Goal: Task Accomplishment & Management: Manage account settings

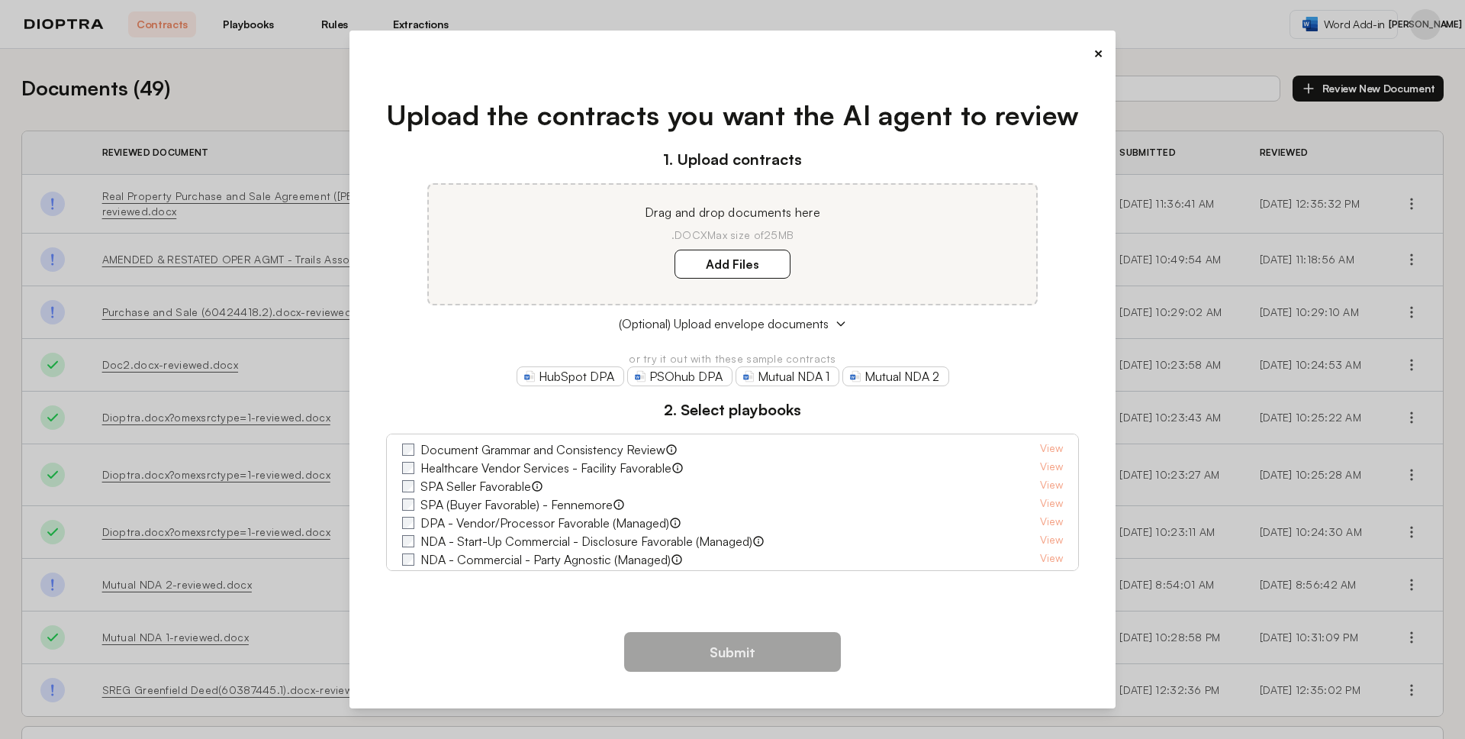
click at [1247, 42] on div "× Upload the contracts you want the AI agent to review 1. Upload contracts Drag…" at bounding box center [732, 369] width 1465 height 739
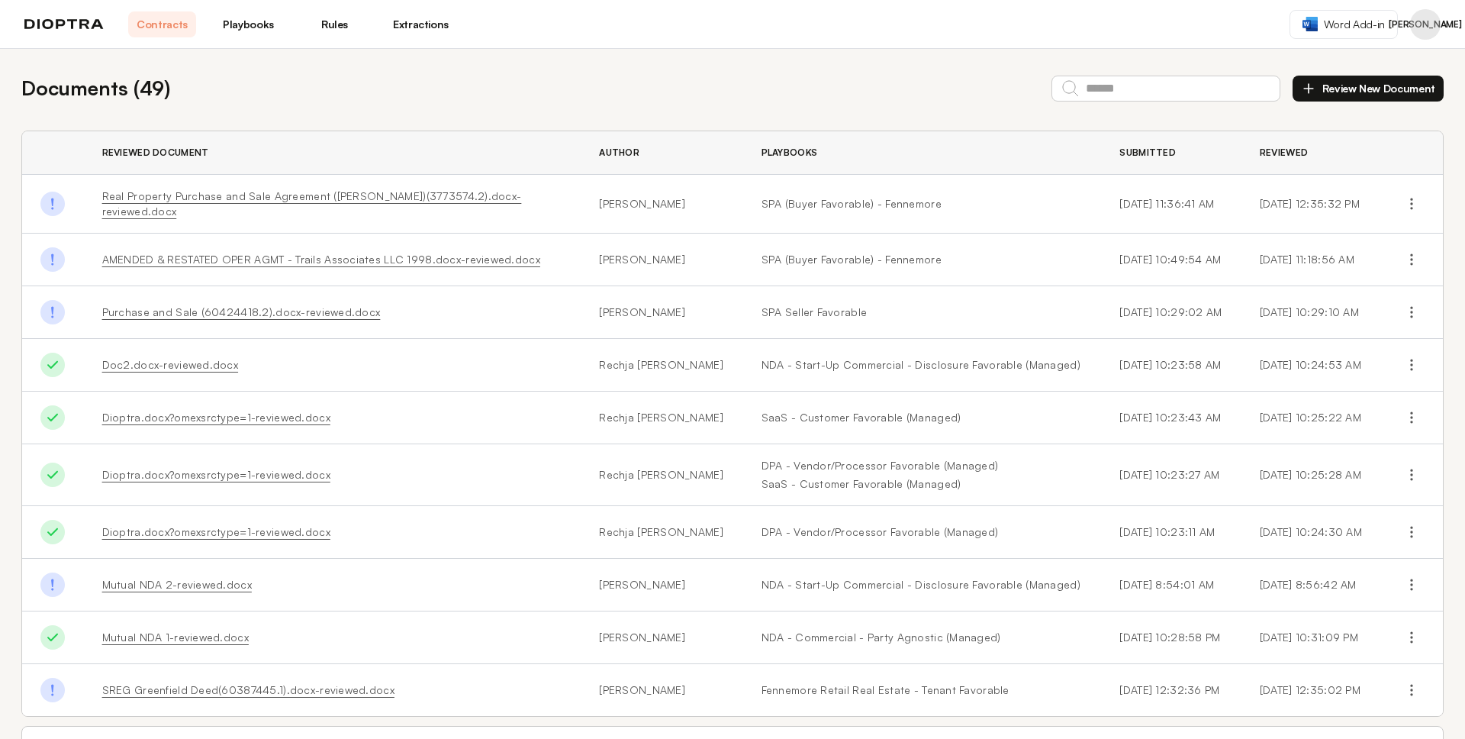
click at [1432, 25] on button "Profile menu" at bounding box center [1425, 24] width 31 height 31
click at [1385, 60] on button "Profile" at bounding box center [1367, 63] width 145 height 27
